Goal: Task Accomplishment & Management: Manage account settings

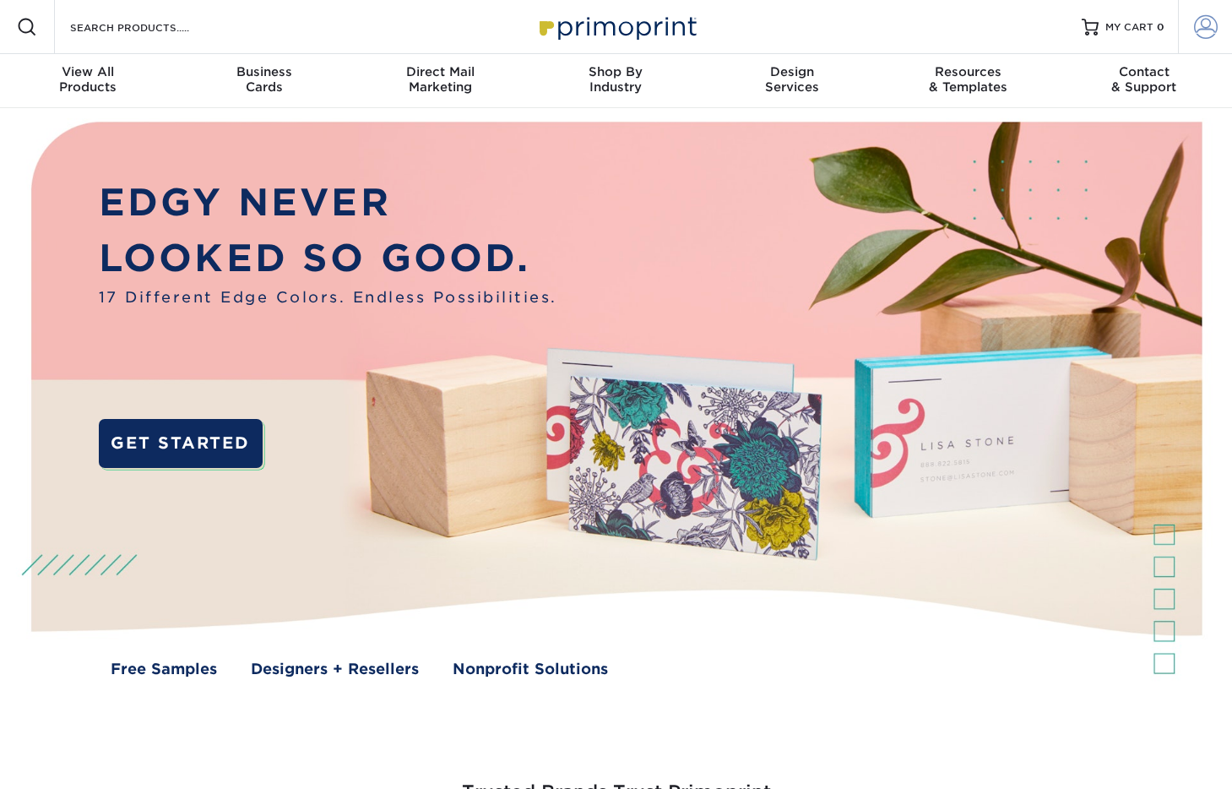
click at [1190, 28] on link "Account" at bounding box center [1205, 27] width 54 height 54
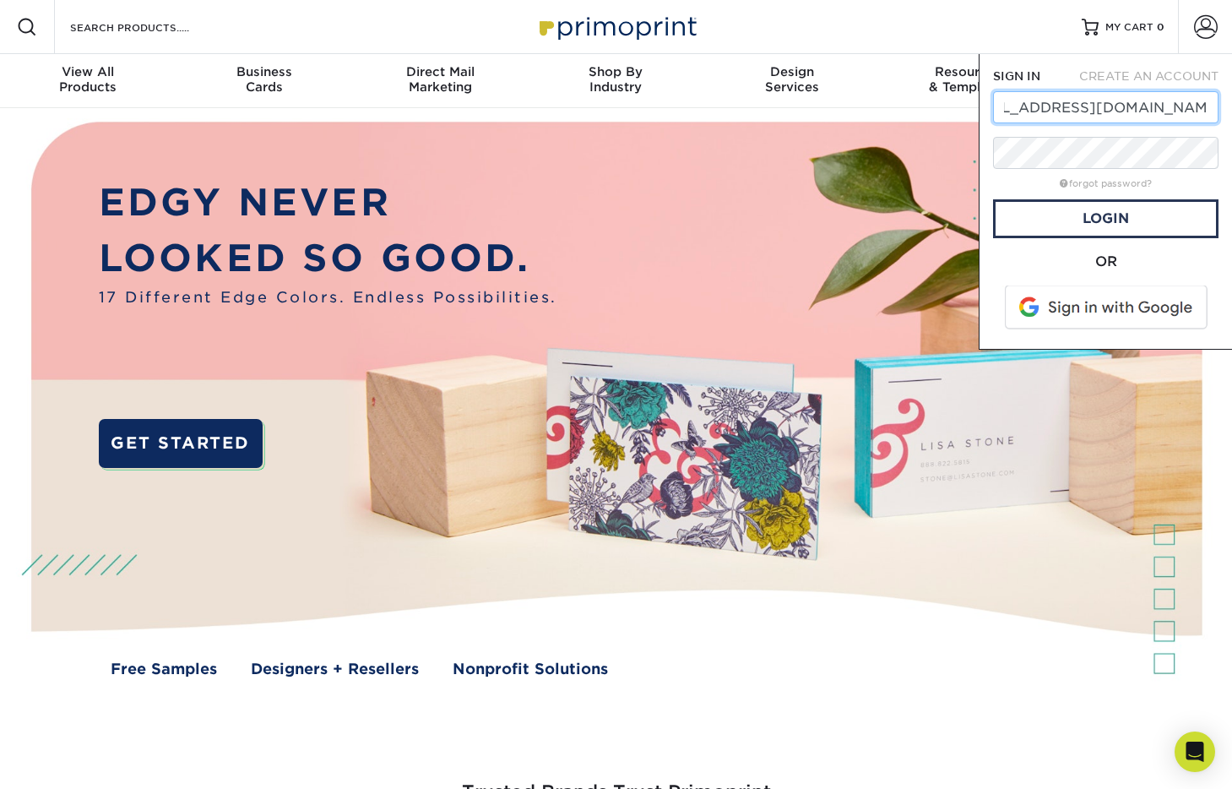
click at [1043, 114] on input "[EMAIL_ADDRESS][DOMAIN_NAME]" at bounding box center [1105, 107] width 225 height 32
click at [1043, 113] on input "[EMAIL_ADDRESS][DOMAIN_NAME]" at bounding box center [1105, 107] width 225 height 32
click at [1041, 117] on input "[EMAIL_ADDRESS][DOMAIN_NAME]" at bounding box center [1105, 107] width 225 height 32
click at [1049, 102] on input "[EMAIL_ADDRESS][DOMAIN_NAME]" at bounding box center [1105, 107] width 225 height 32
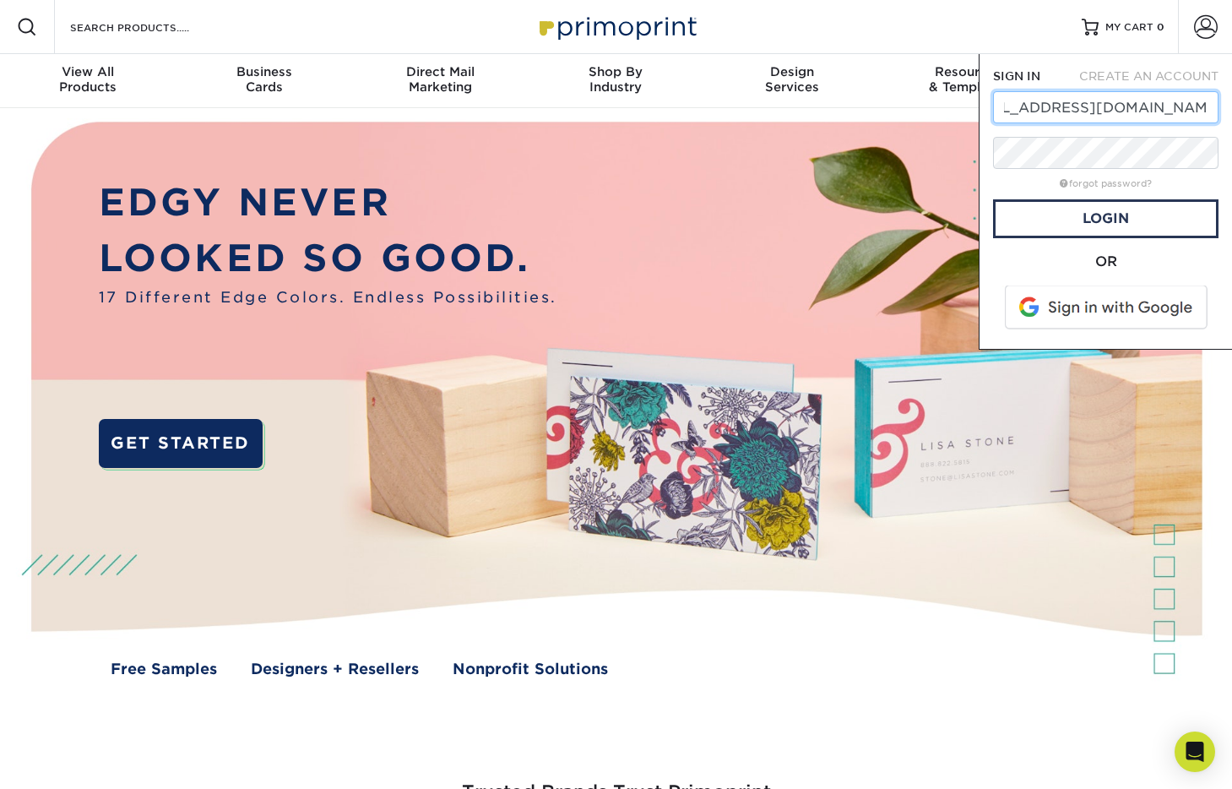
click at [1049, 102] on input "[EMAIL_ADDRESS][DOMAIN_NAME]" at bounding box center [1105, 107] width 225 height 32
type input "[PERSON_NAME][EMAIL_ADDRESS][PERSON_NAME][DOMAIN_NAME]"
click at [1065, 274] on div "OR" at bounding box center [1105, 294] width 225 height 84
click at [1065, 310] on span at bounding box center [1107, 307] width 215 height 44
